Goal: Task Accomplishment & Management: Use online tool/utility

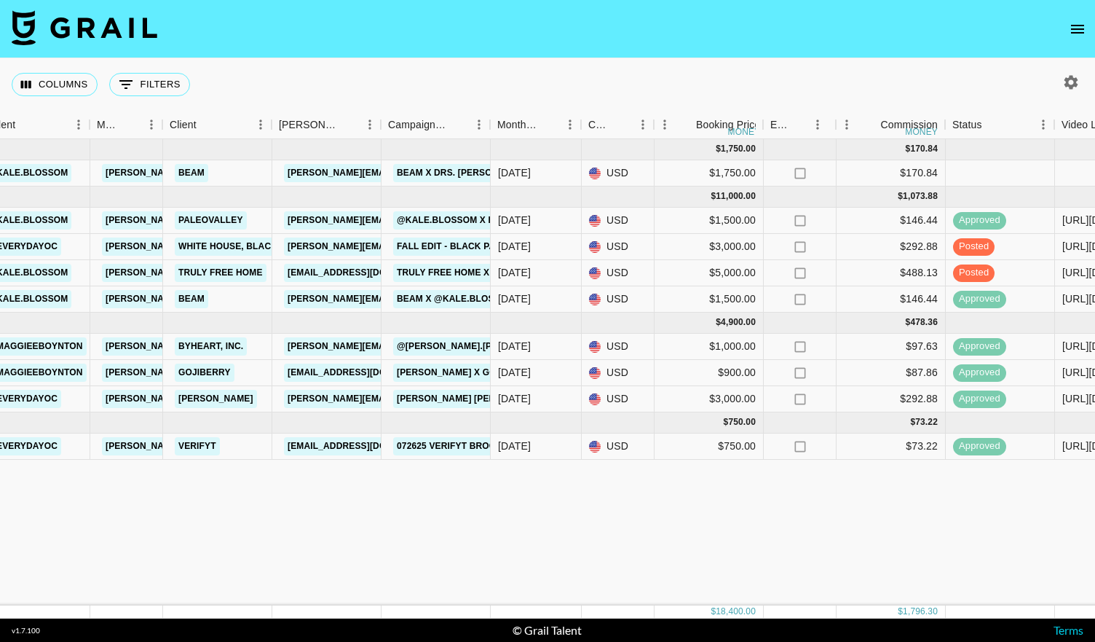
scroll to position [0, 322]
click at [244, 269] on link "Truly Free Home" at bounding box center [220, 273] width 92 height 18
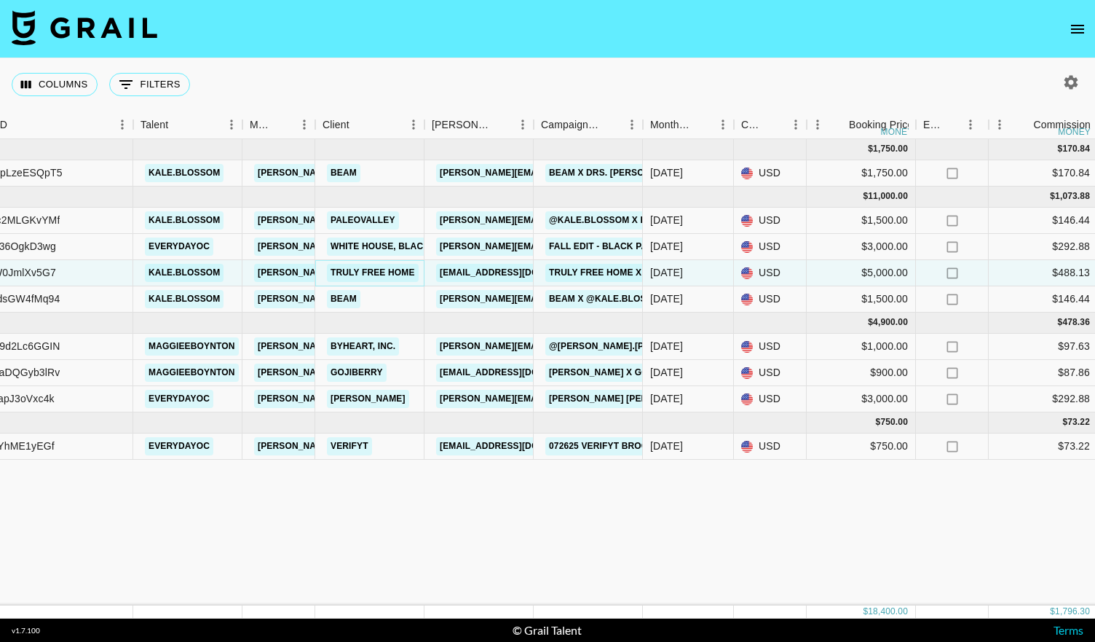
scroll to position [0, 0]
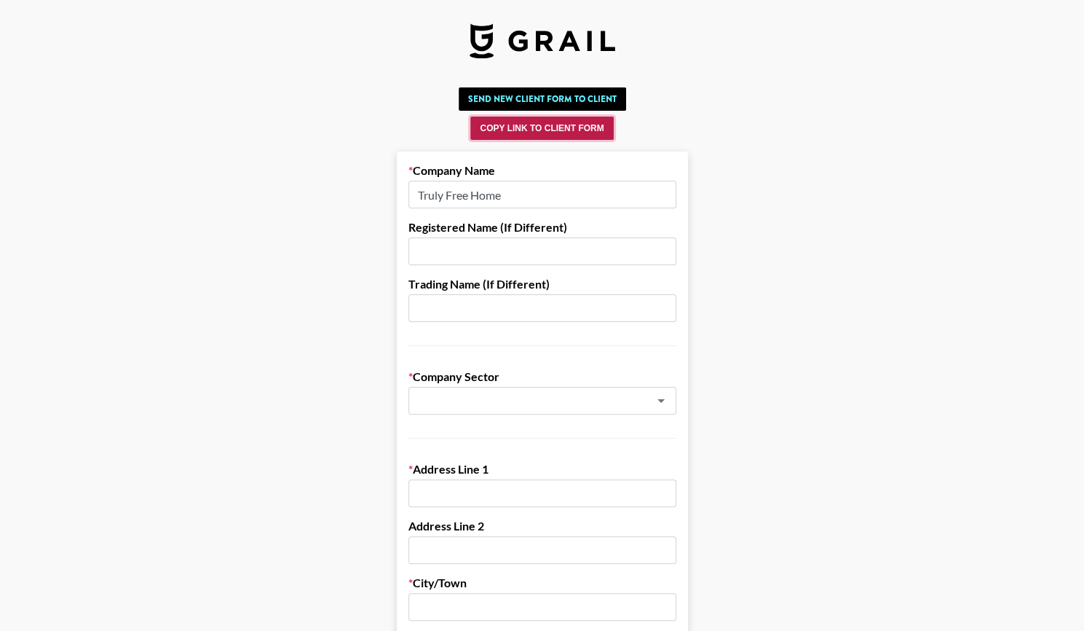
click at [507, 127] on button "Copy Link to Client Form" at bounding box center [541, 128] width 143 height 23
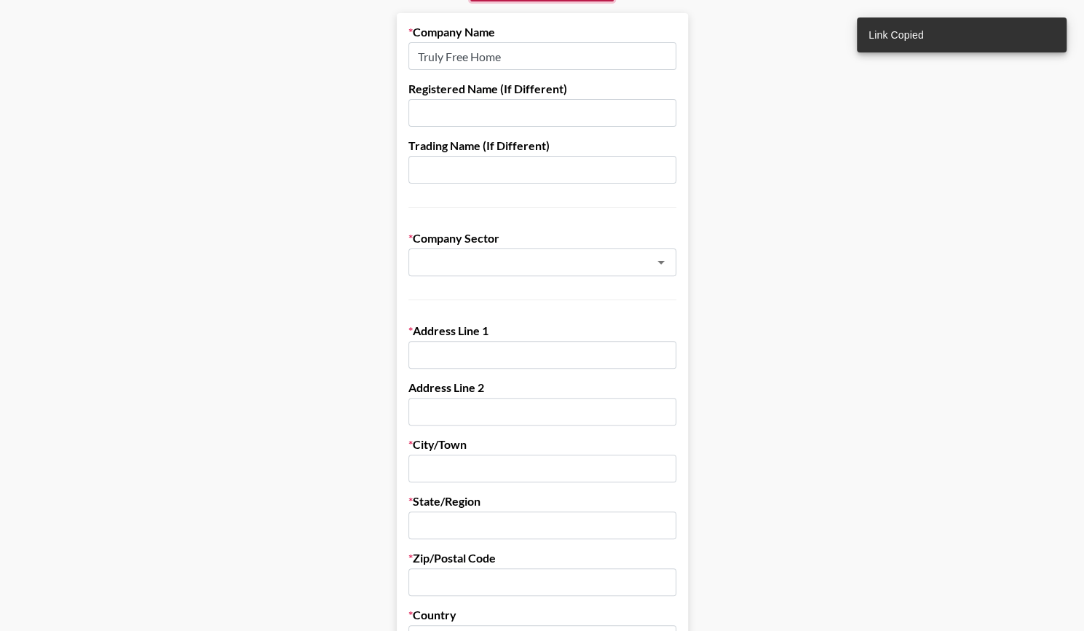
scroll to position [157, 0]
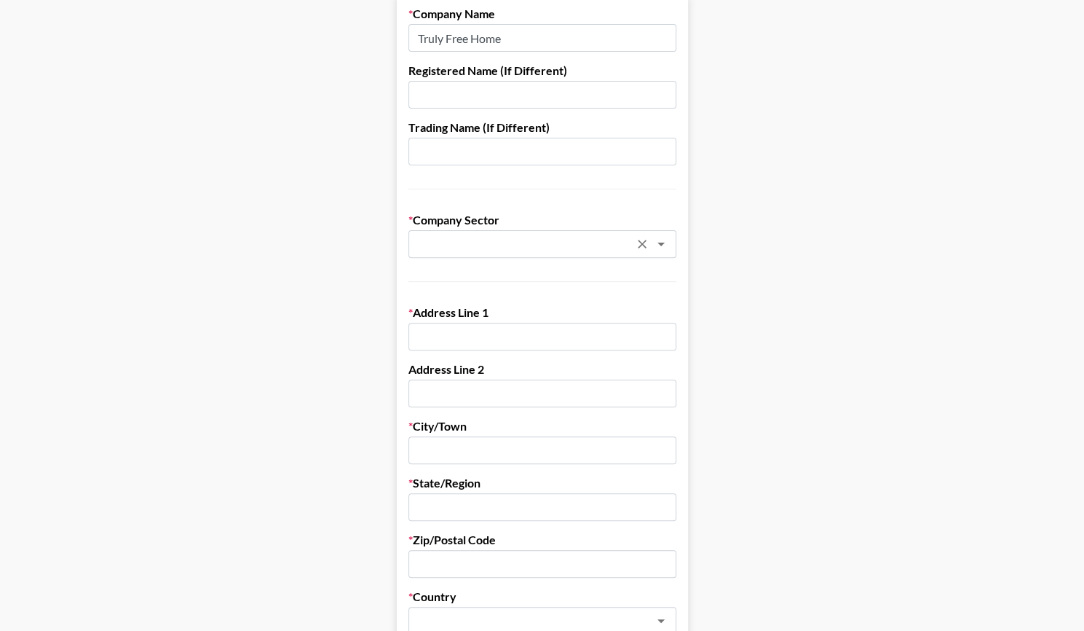
click at [465, 244] on input "text" at bounding box center [523, 244] width 212 height 17
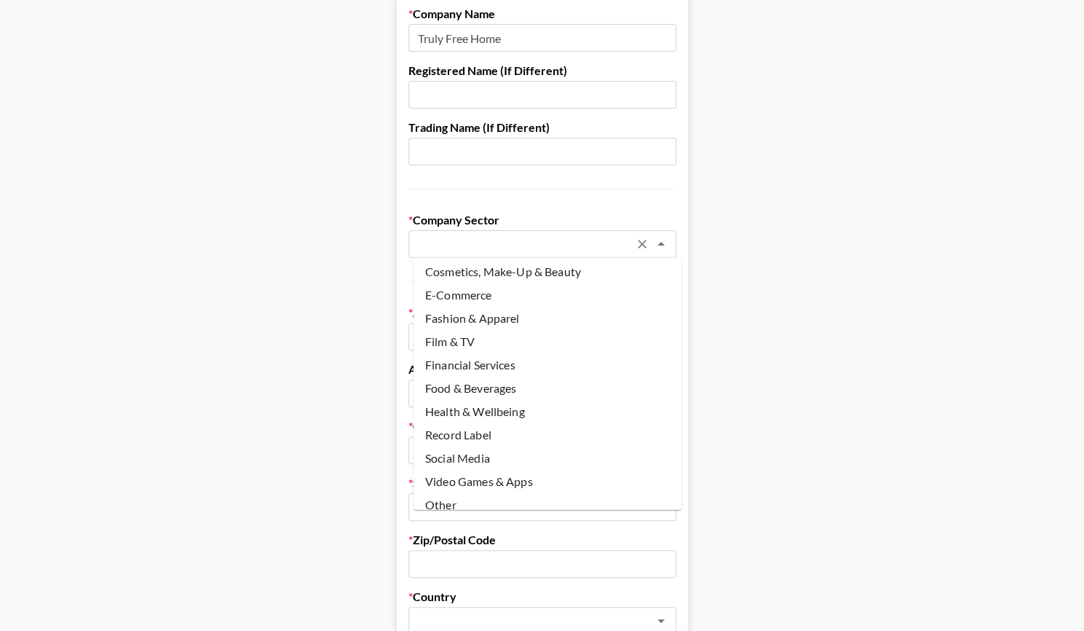
scroll to position [81, 0]
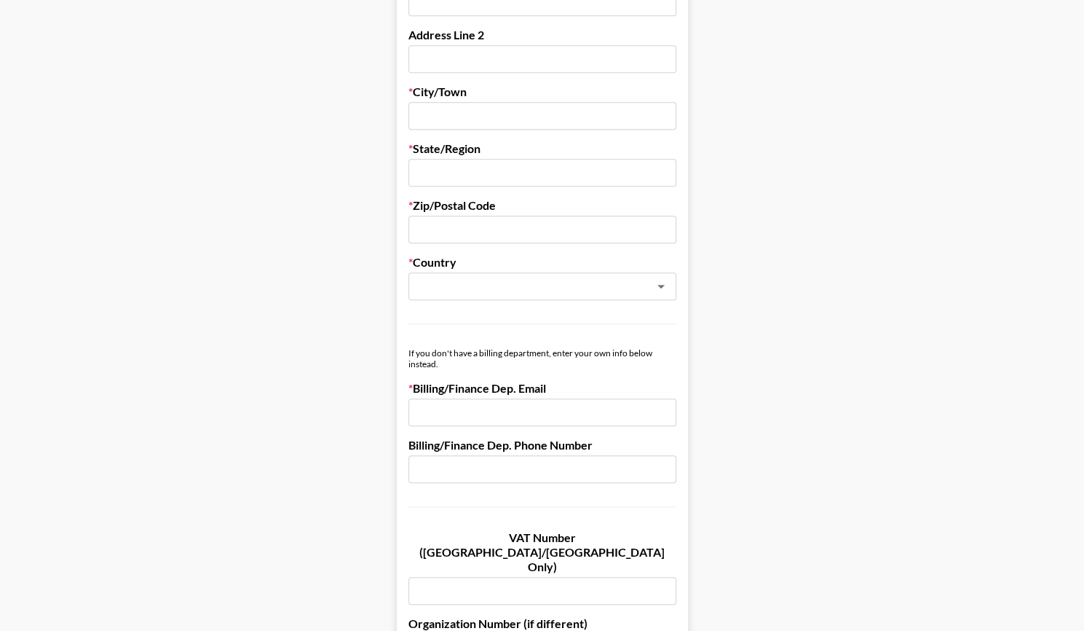
scroll to position [492, 0]
